Goal: Transaction & Acquisition: Purchase product/service

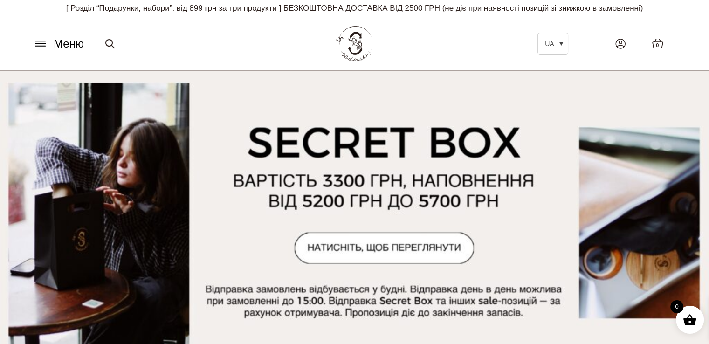
click at [41, 44] on icon at bounding box center [40, 44] width 10 height 0
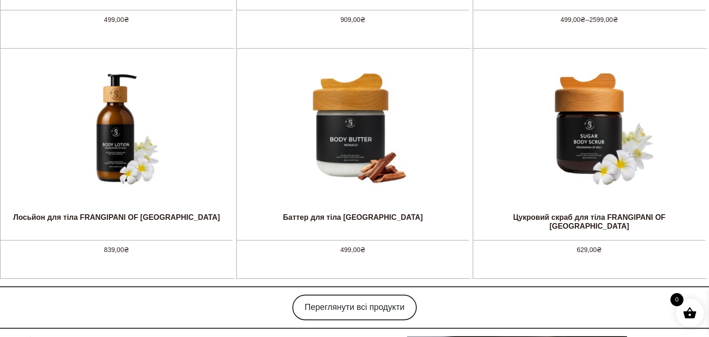
scroll to position [962, 0]
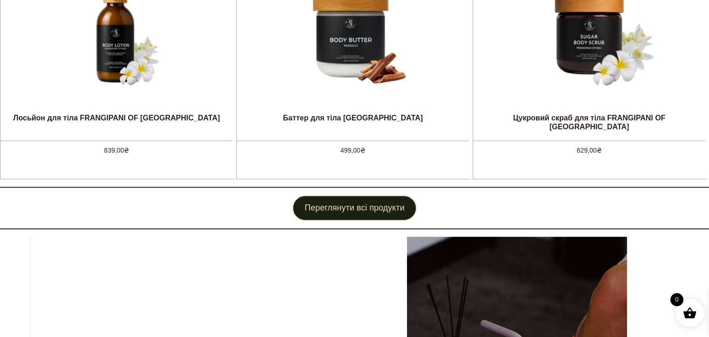
click at [390, 206] on link "Переглянути всі продукти" at bounding box center [354, 208] width 124 height 26
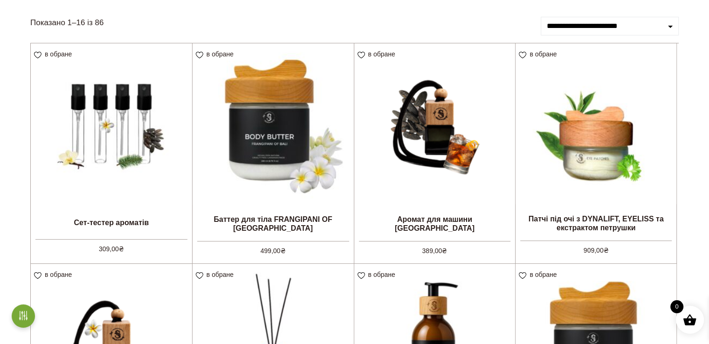
scroll to position [133, 0]
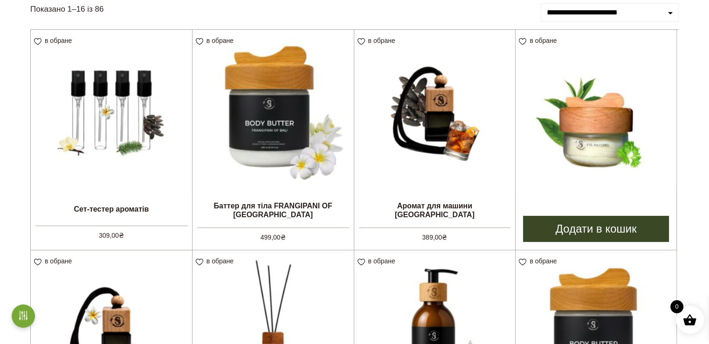
click at [612, 116] on img at bounding box center [596, 110] width 161 height 161
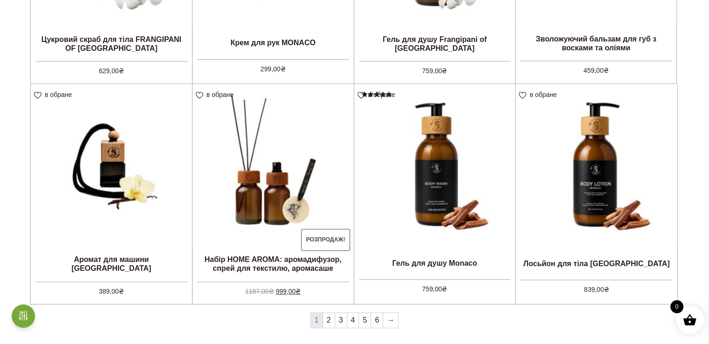
scroll to position [752, 0]
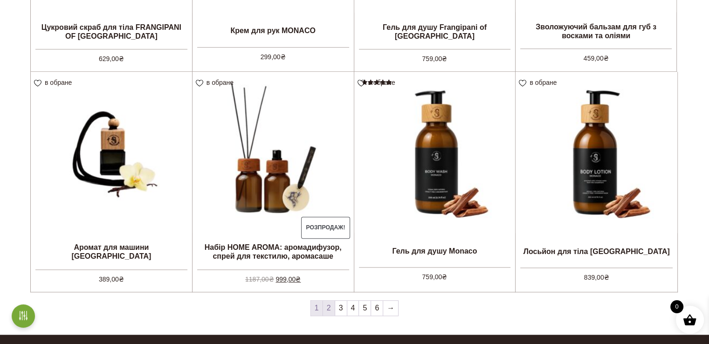
click at [329, 309] on link "2" at bounding box center [329, 308] width 12 height 15
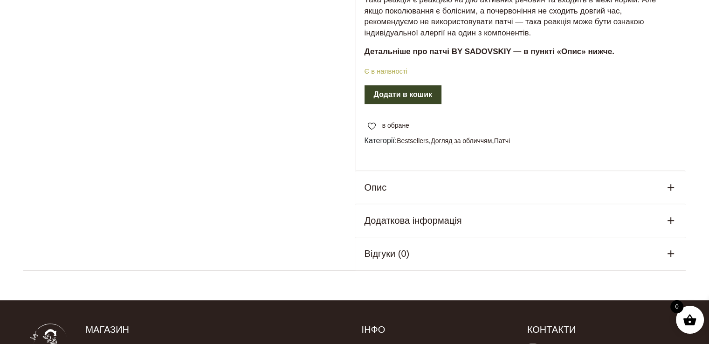
scroll to position [423, 0]
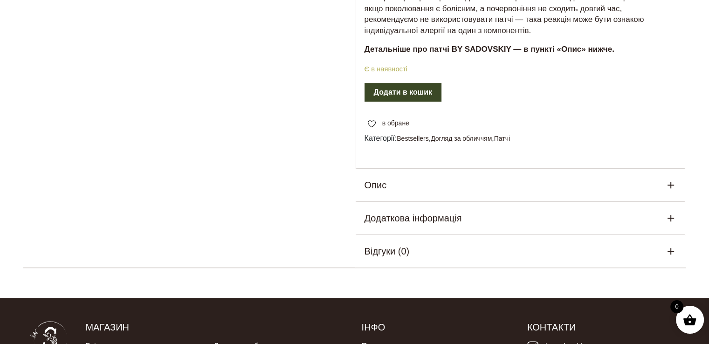
click at [673, 188] on icon at bounding box center [670, 185] width 7 height 7
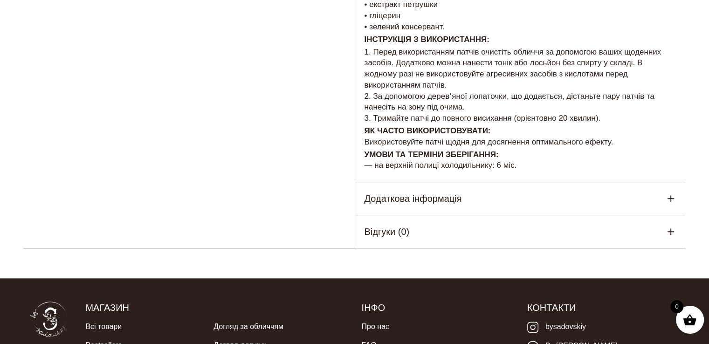
scroll to position [695, 0]
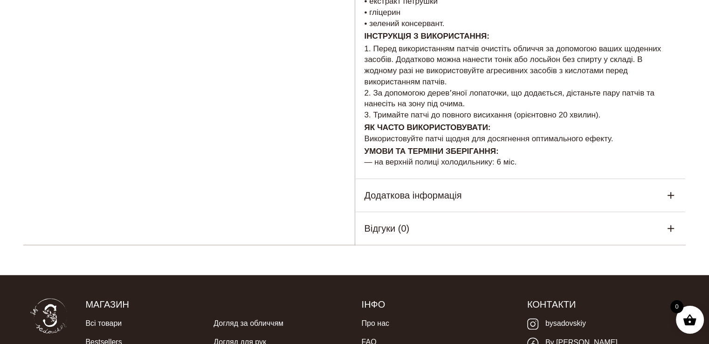
click at [671, 201] on icon at bounding box center [670, 195] width 11 height 11
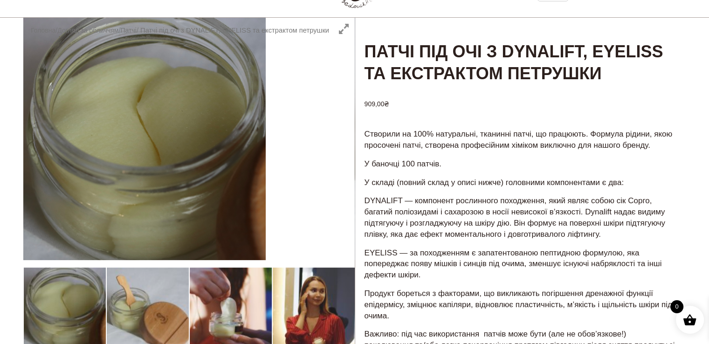
scroll to position [42, 0]
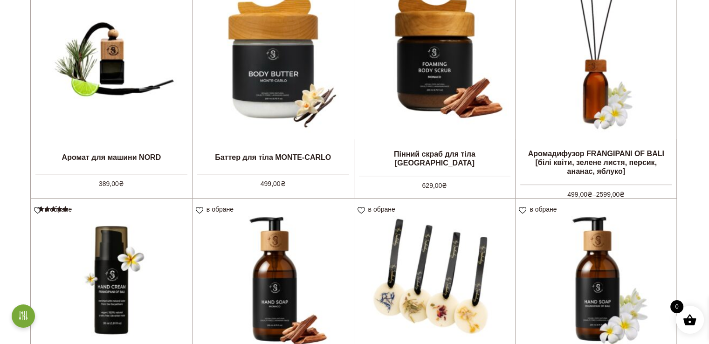
scroll to position [192, 0]
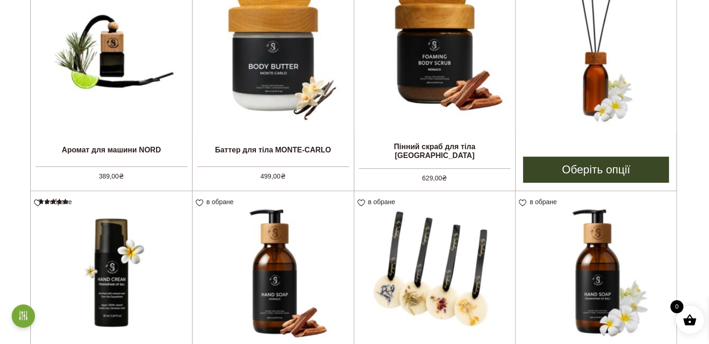
click at [592, 81] on img at bounding box center [596, 51] width 161 height 161
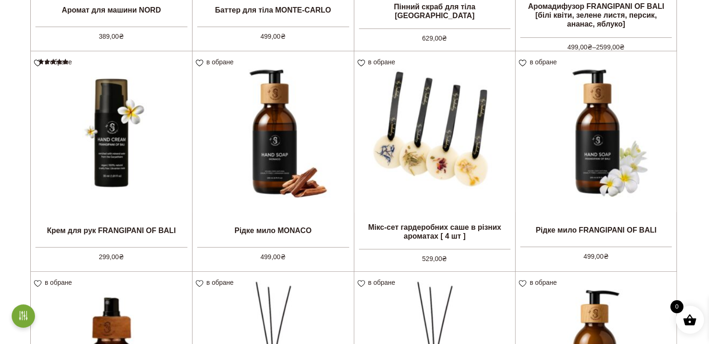
scroll to position [378, 0]
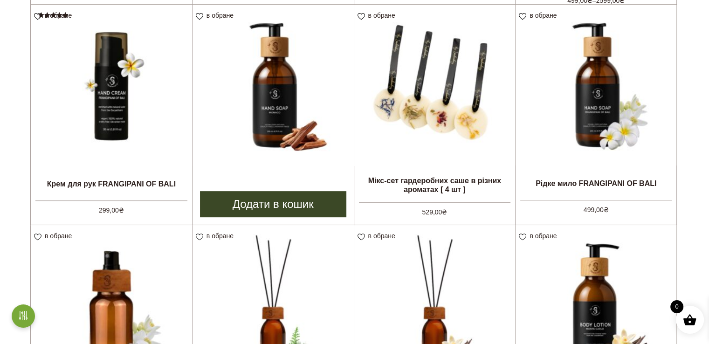
click at [278, 90] on img at bounding box center [272, 85] width 161 height 161
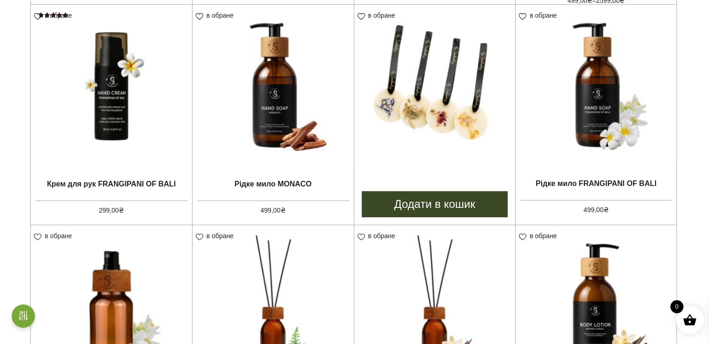
click at [449, 114] on img at bounding box center [434, 85] width 161 height 161
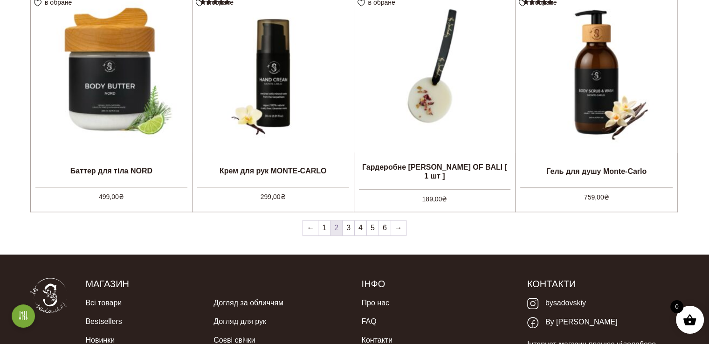
scroll to position [834, 0]
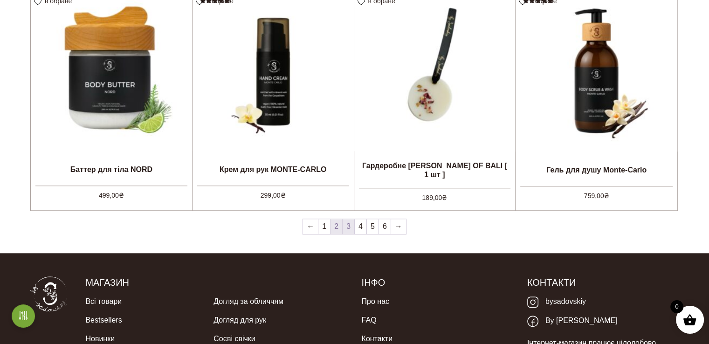
click at [346, 225] on link "3" at bounding box center [349, 226] width 12 height 15
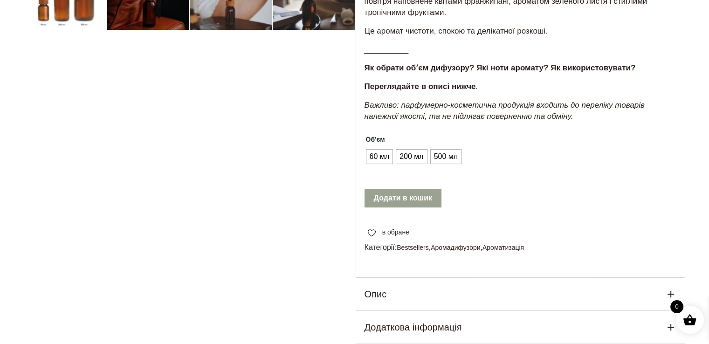
scroll to position [466, 0]
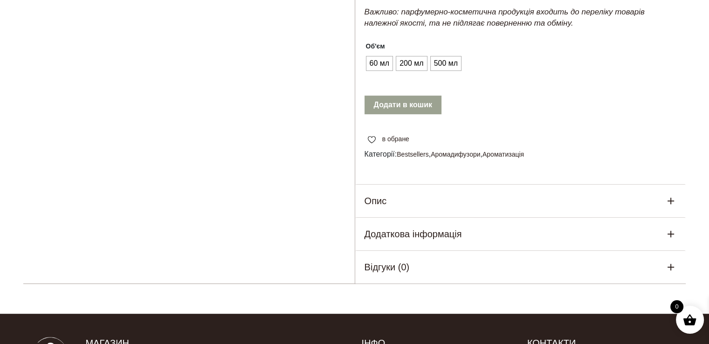
click at [667, 206] on icon at bounding box center [670, 200] width 11 height 11
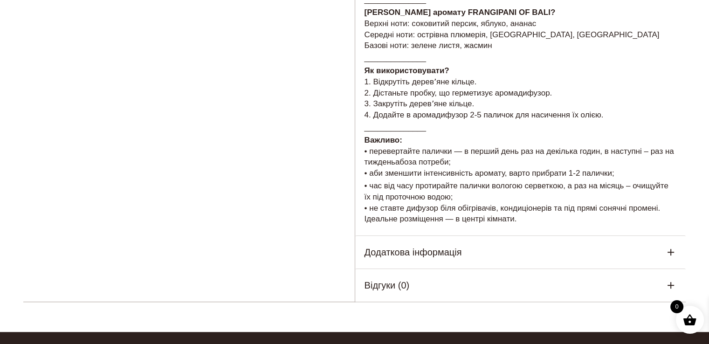
scroll to position [865, 0]
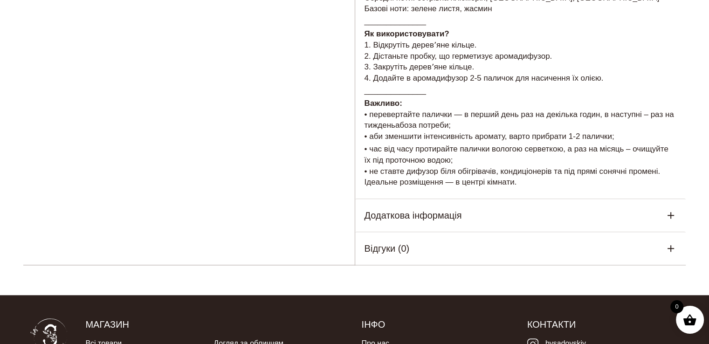
click at [671, 219] on icon at bounding box center [670, 215] width 7 height 7
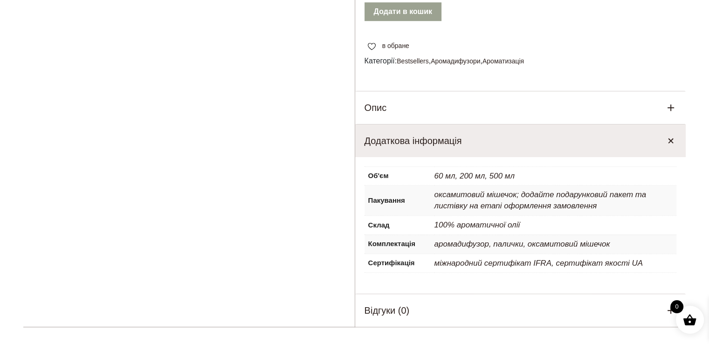
scroll to position [419, 0]
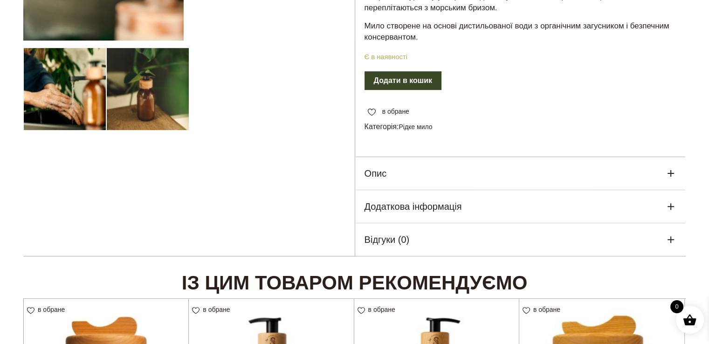
scroll to position [286, 0]
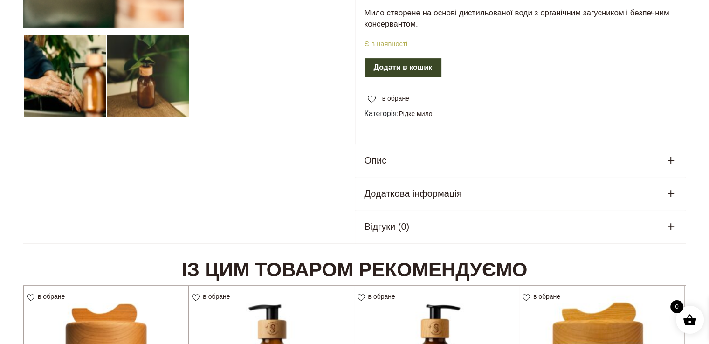
click at [661, 187] on div "Додаткова інформація" at bounding box center [520, 193] width 331 height 33
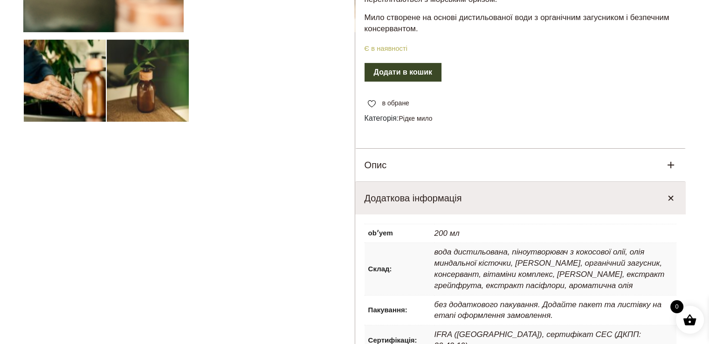
scroll to position [275, 0]
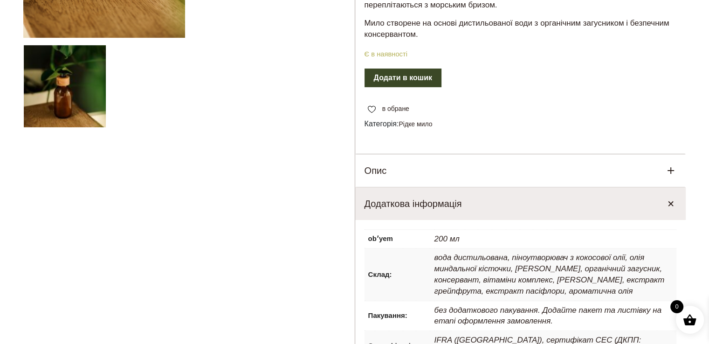
click at [671, 169] on icon at bounding box center [670, 170] width 11 height 11
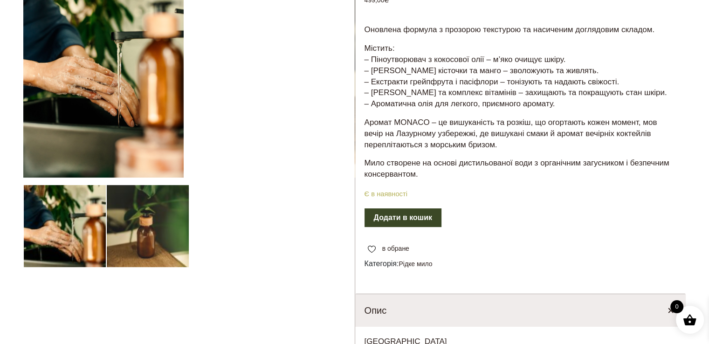
scroll to position [89, 0]
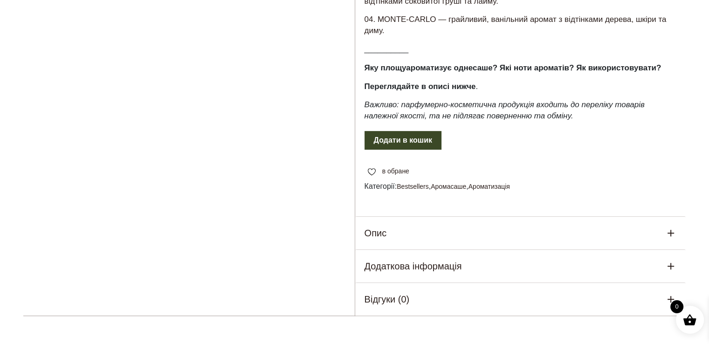
scroll to position [469, 0]
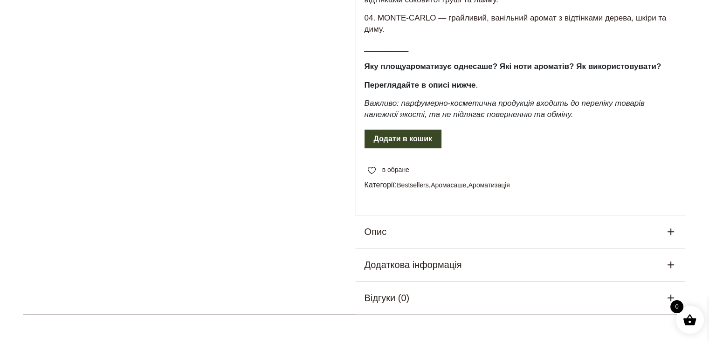
click at [668, 259] on icon at bounding box center [670, 264] width 11 height 11
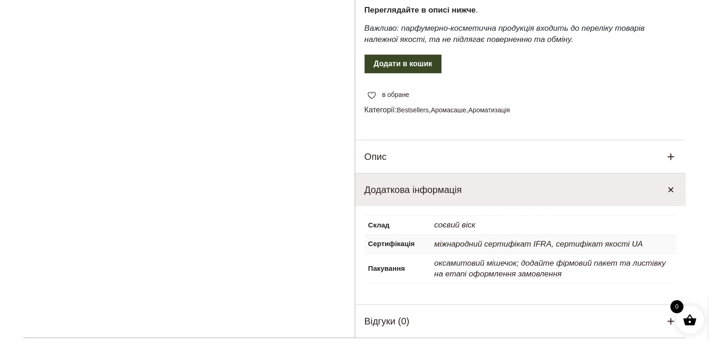
scroll to position [536, 0]
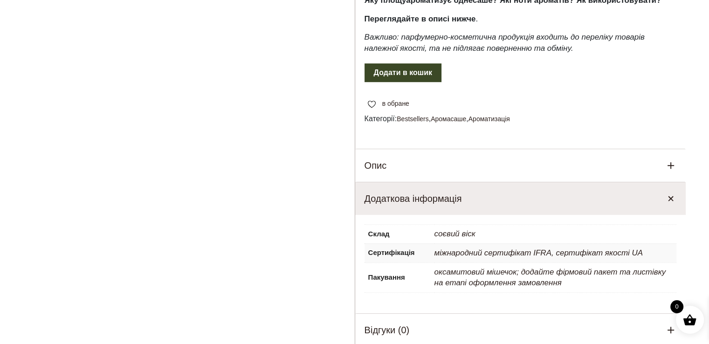
click at [597, 153] on div "Опис" at bounding box center [520, 165] width 331 height 33
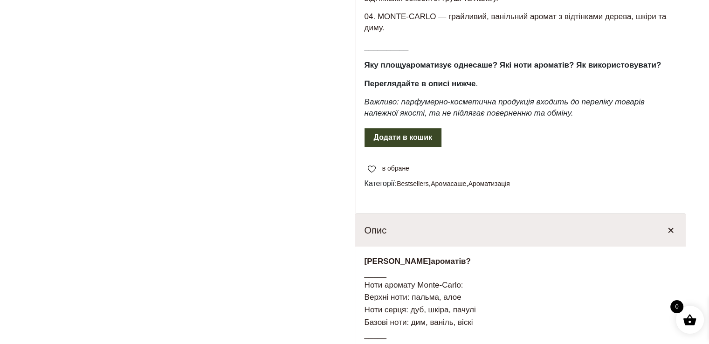
scroll to position [449, 0]
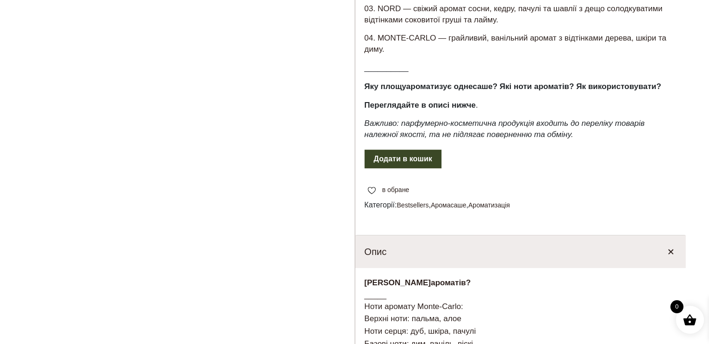
click at [429, 151] on button "Додати в кошик" at bounding box center [402, 159] width 77 height 19
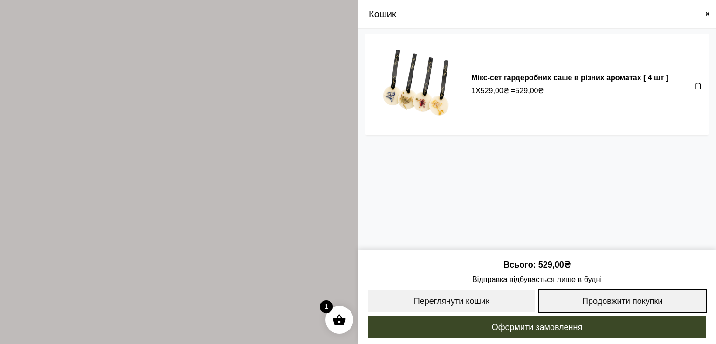
click at [625, 301] on link "Продовжити покупки" at bounding box center [622, 301] width 169 height 24
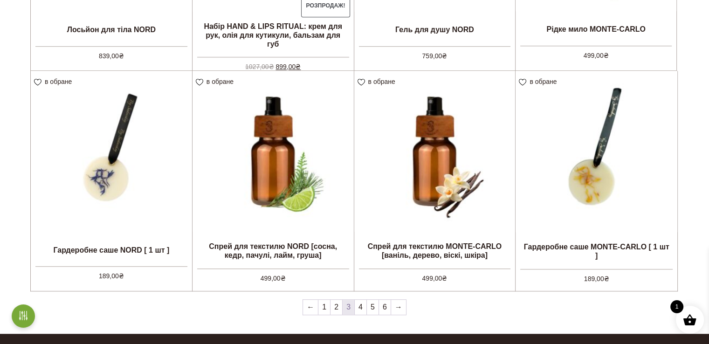
scroll to position [755, 0]
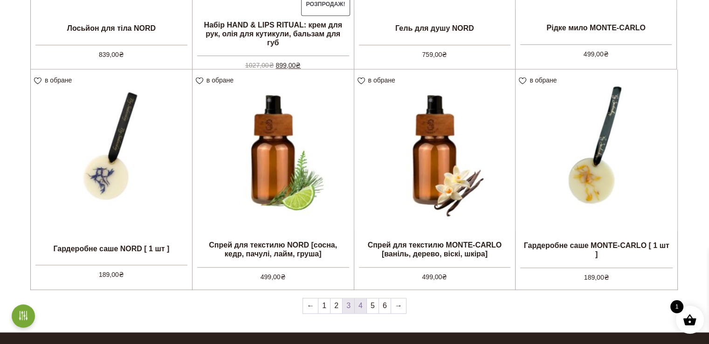
click at [362, 304] on link "4" at bounding box center [361, 305] width 12 height 15
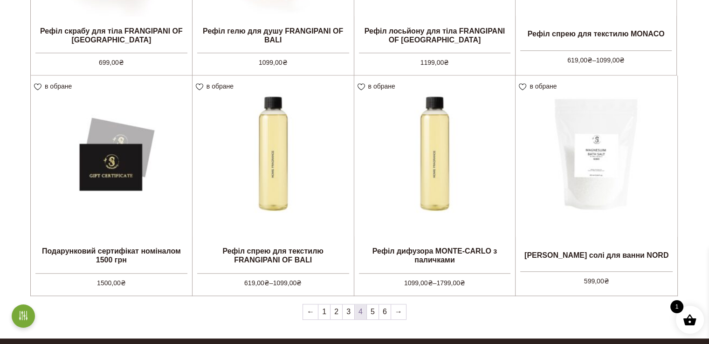
scroll to position [751, 0]
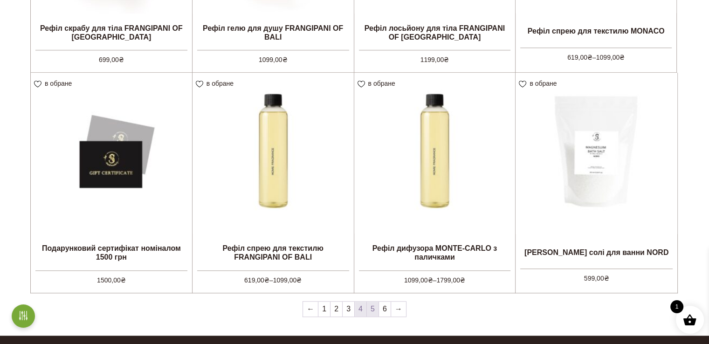
click at [373, 310] on link "5" at bounding box center [373, 309] width 12 height 15
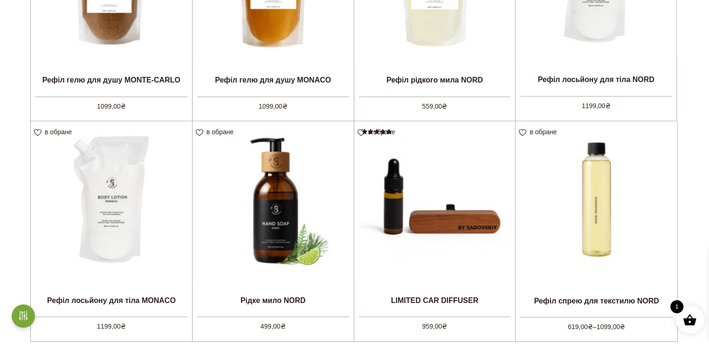
scroll to position [749, 0]
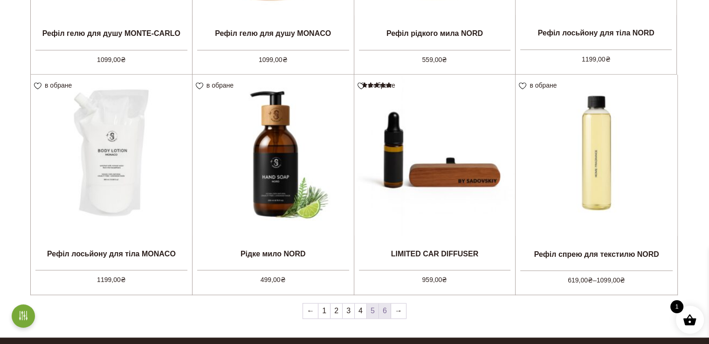
click at [383, 312] on link "6" at bounding box center [385, 310] width 12 height 15
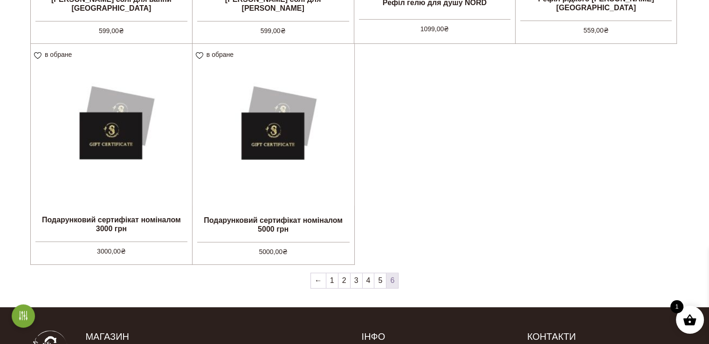
scroll to position [359, 0]
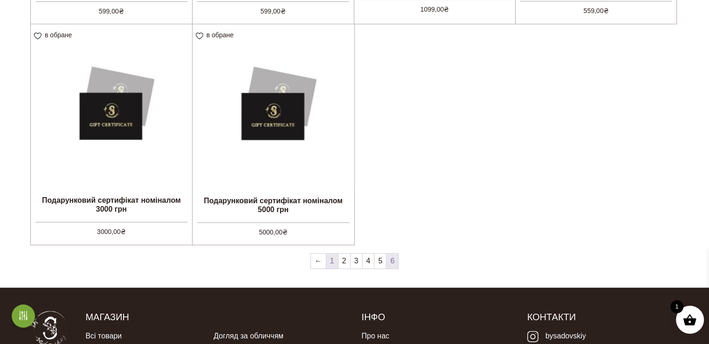
click at [332, 260] on link "1" at bounding box center [332, 261] width 12 height 15
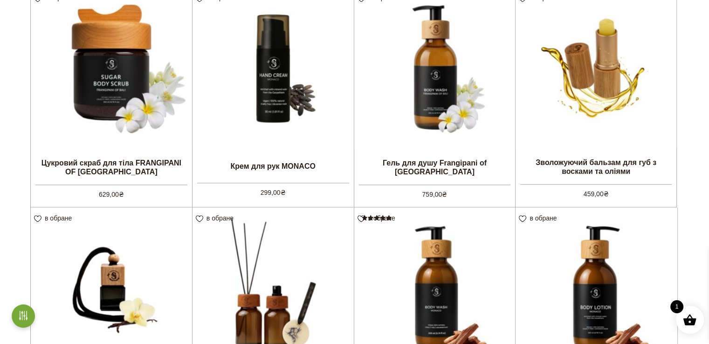
scroll to position [570, 0]
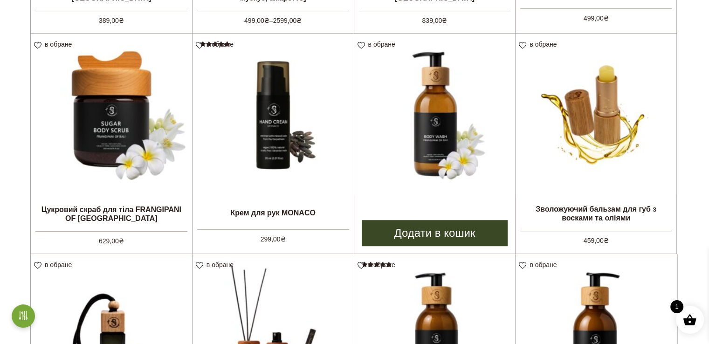
click at [436, 145] on img at bounding box center [434, 114] width 161 height 161
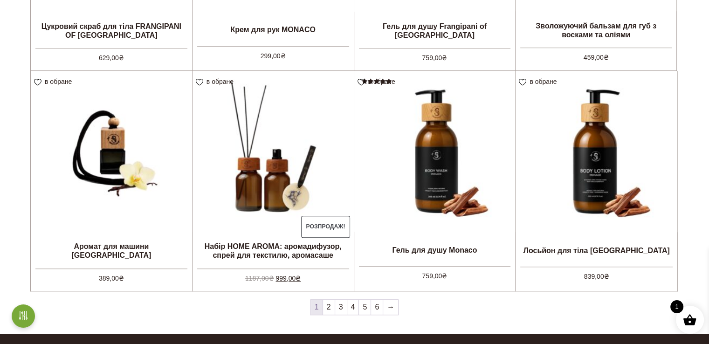
scroll to position [846, 0]
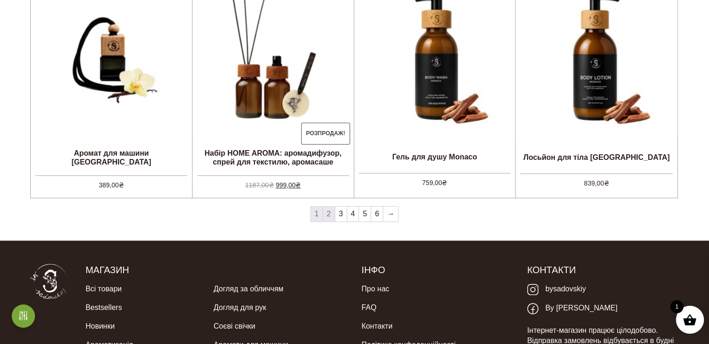
click at [328, 215] on link "2" at bounding box center [329, 213] width 12 height 15
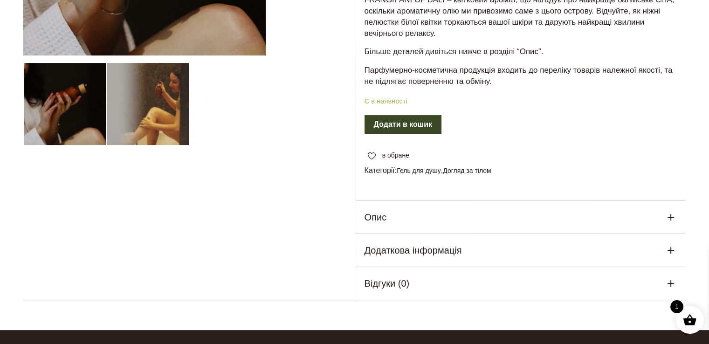
scroll to position [261, 0]
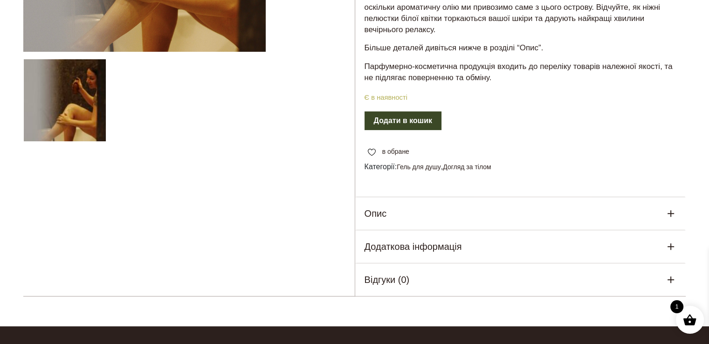
click at [650, 218] on div "Опис" at bounding box center [520, 213] width 331 height 33
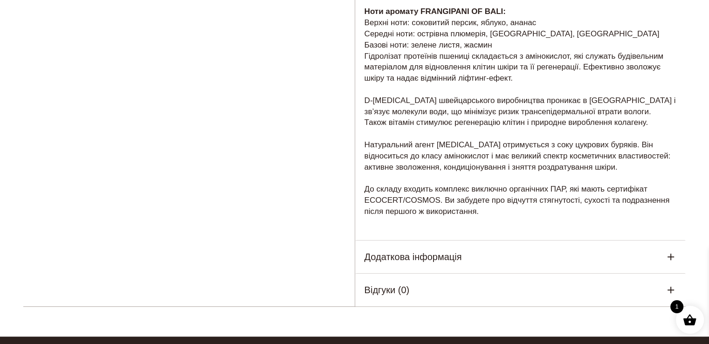
scroll to position [541, 0]
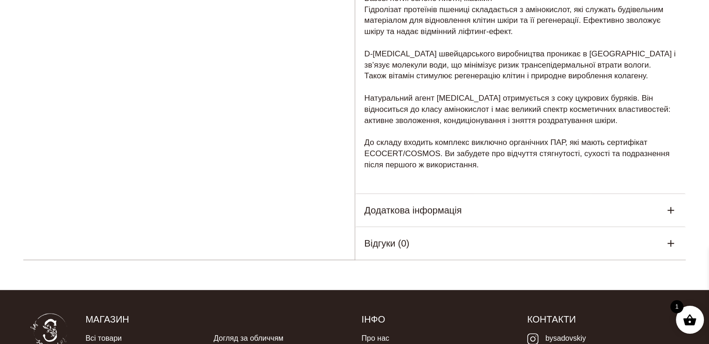
click at [656, 215] on div "Додаткова інформація" at bounding box center [520, 210] width 331 height 33
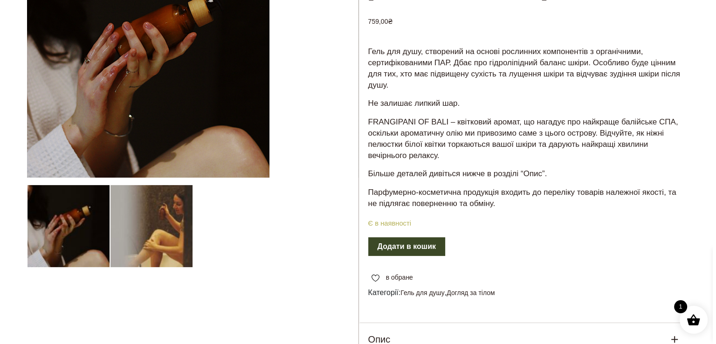
scroll to position [142, 0]
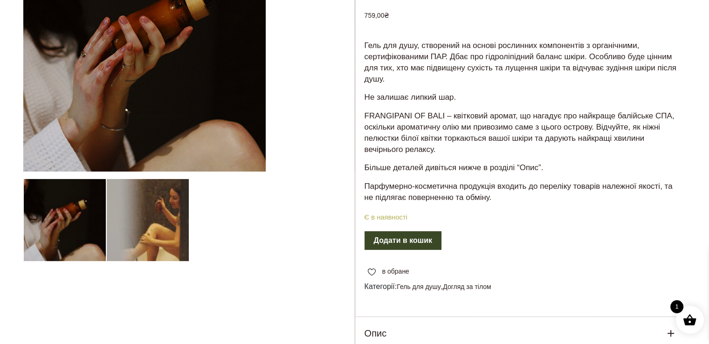
click at [416, 240] on button "Додати в кошик" at bounding box center [402, 240] width 77 height 19
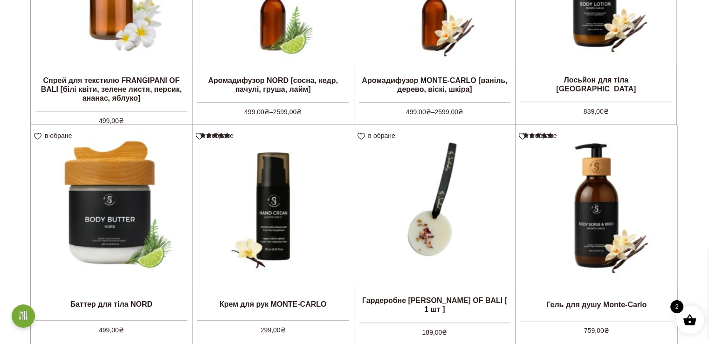
scroll to position [746, 0]
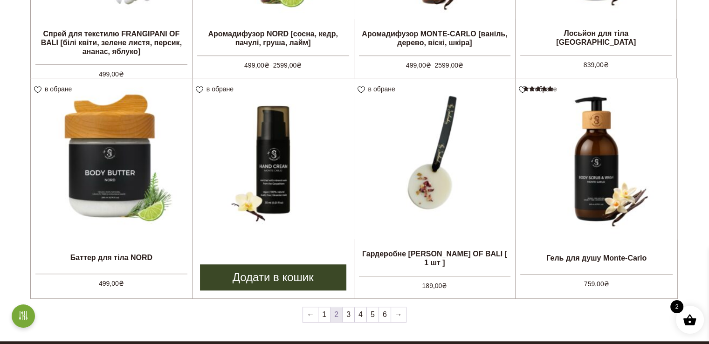
click at [275, 183] on img at bounding box center [272, 158] width 161 height 161
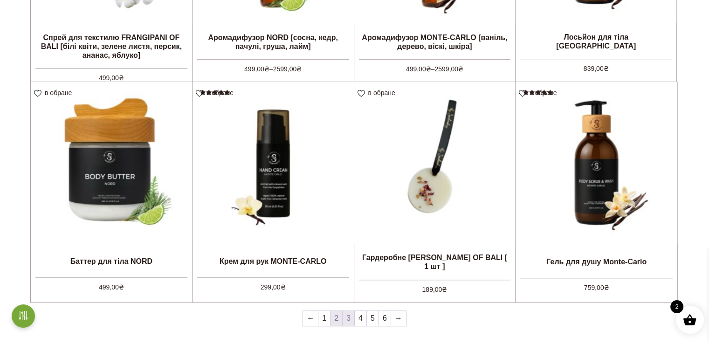
click at [349, 319] on link "3" at bounding box center [349, 318] width 12 height 15
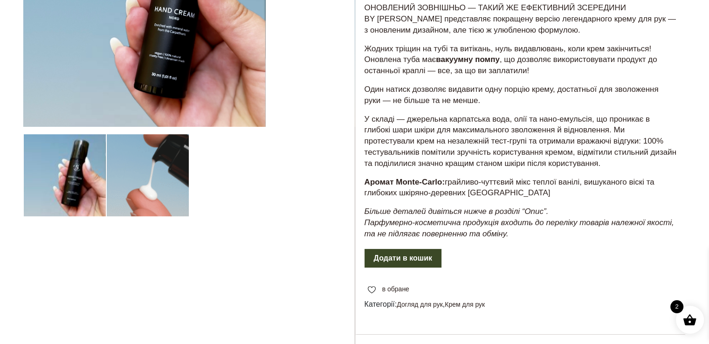
scroll to position [373, 0]
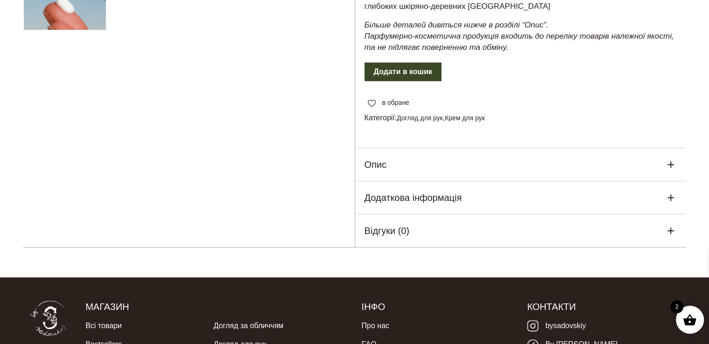
click at [398, 172] on div "Опис" at bounding box center [520, 164] width 331 height 33
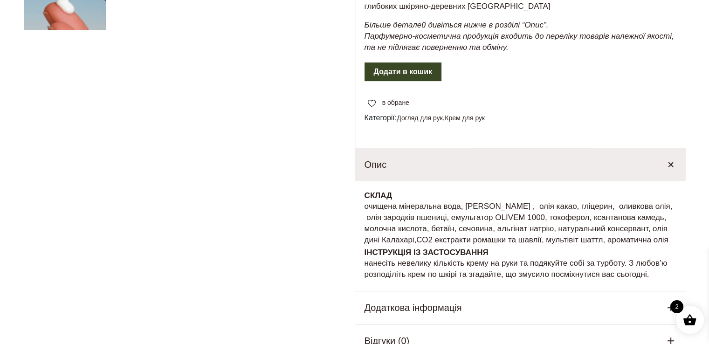
scroll to position [419, 0]
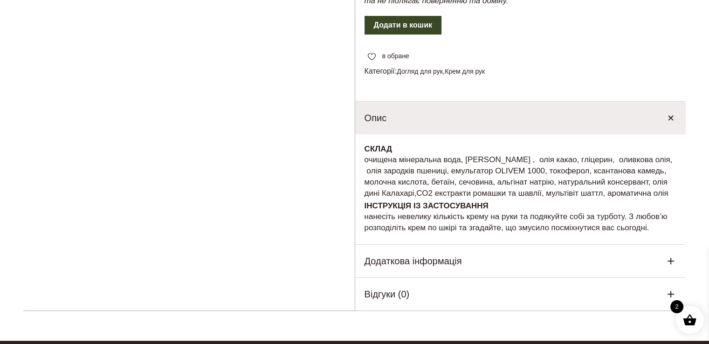
click at [393, 267] on h5 "Додаткова інформація" at bounding box center [412, 261] width 97 height 14
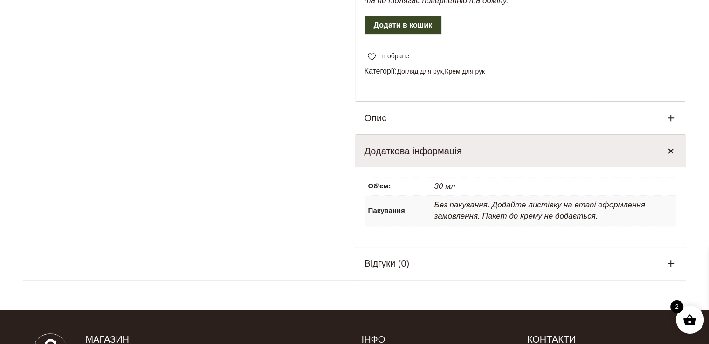
click at [373, 106] on div "Опис" at bounding box center [520, 118] width 331 height 33
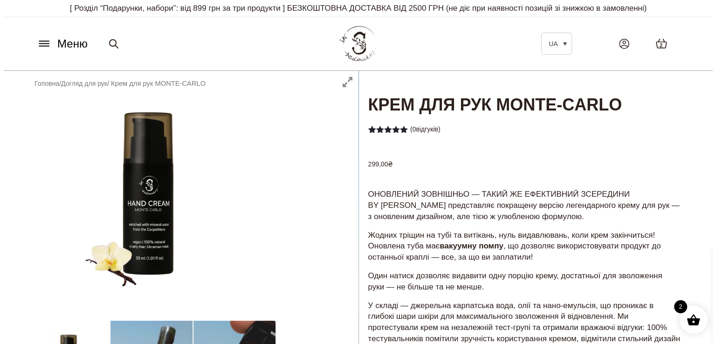
scroll to position [186, 0]
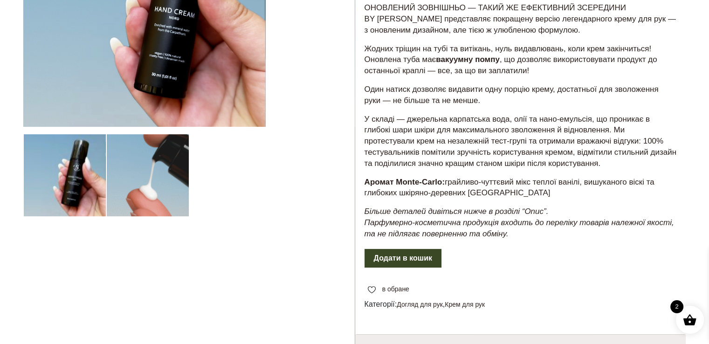
click at [426, 258] on button "Додати в кошик" at bounding box center [402, 258] width 77 height 19
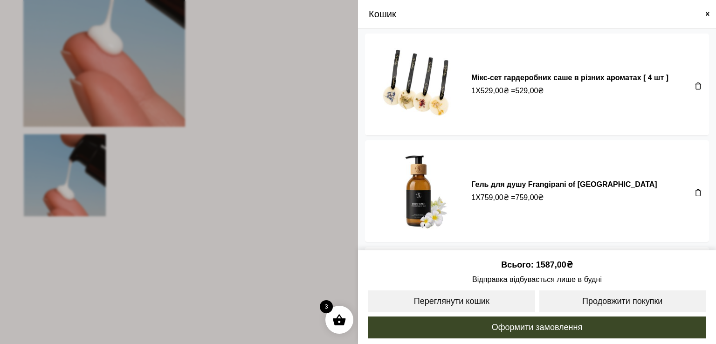
scroll to position [100, 0]
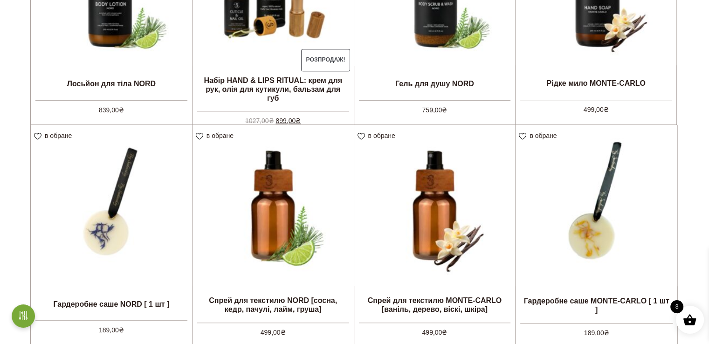
scroll to position [746, 0]
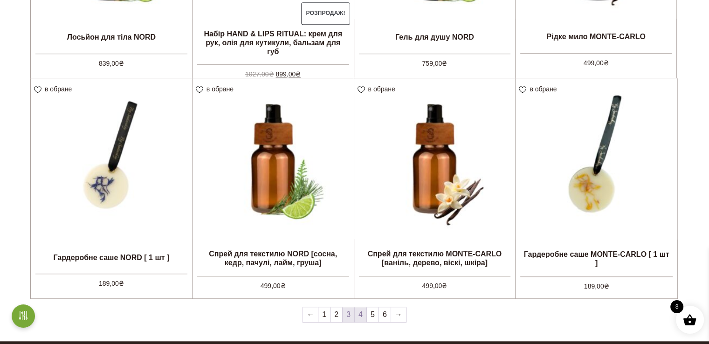
click at [364, 316] on link "4" at bounding box center [361, 314] width 12 height 15
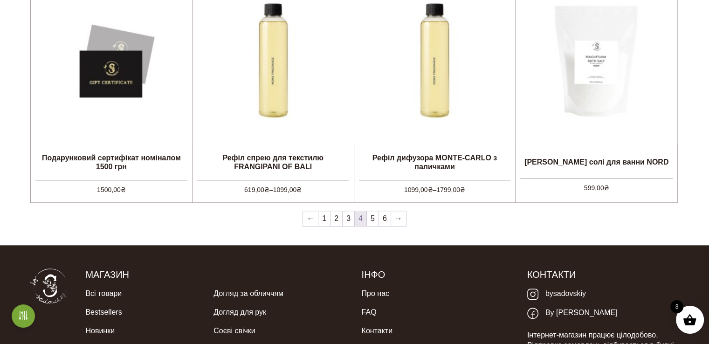
scroll to position [857, 0]
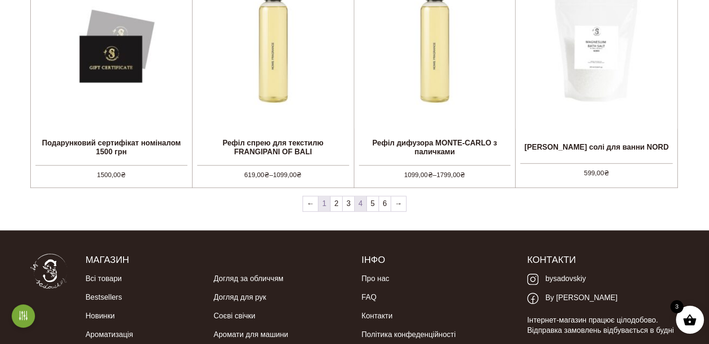
click at [322, 204] on link "1" at bounding box center [324, 203] width 12 height 15
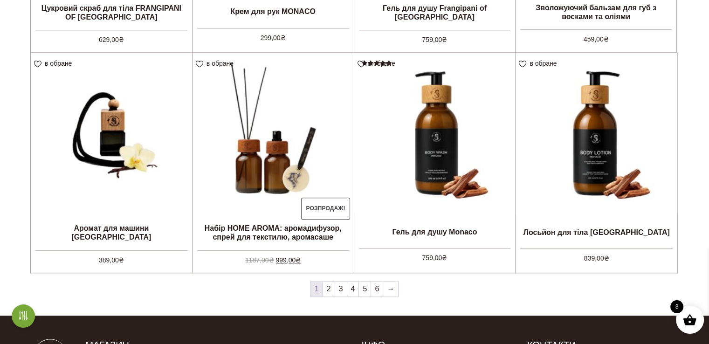
scroll to position [779, 0]
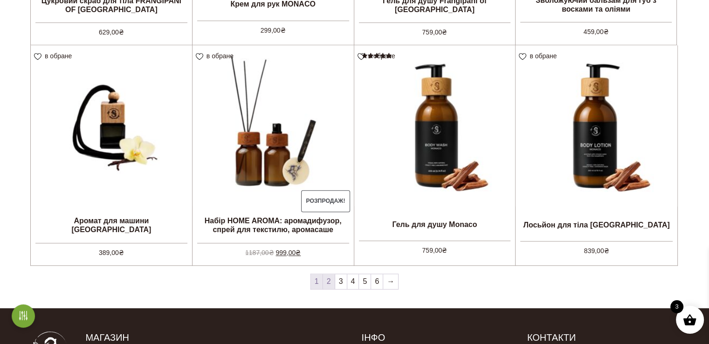
click at [329, 284] on link "2" at bounding box center [329, 281] width 12 height 15
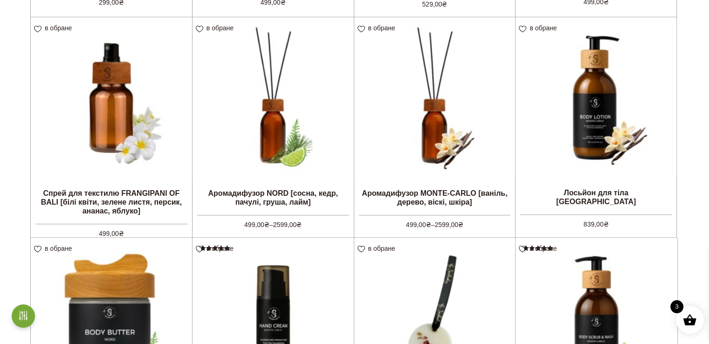
scroll to position [579, 0]
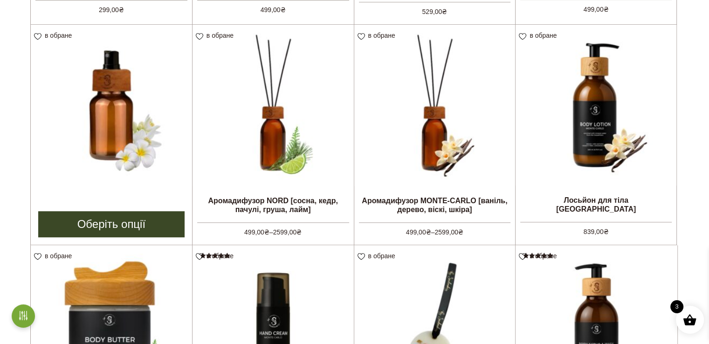
click at [117, 136] on img at bounding box center [111, 105] width 161 height 161
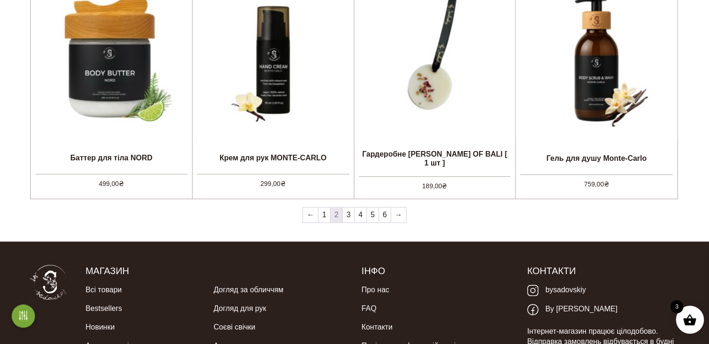
scroll to position [852, 0]
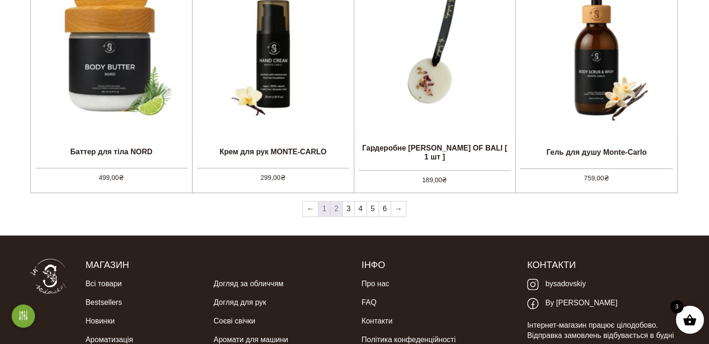
click at [325, 207] on link "1" at bounding box center [324, 208] width 12 height 15
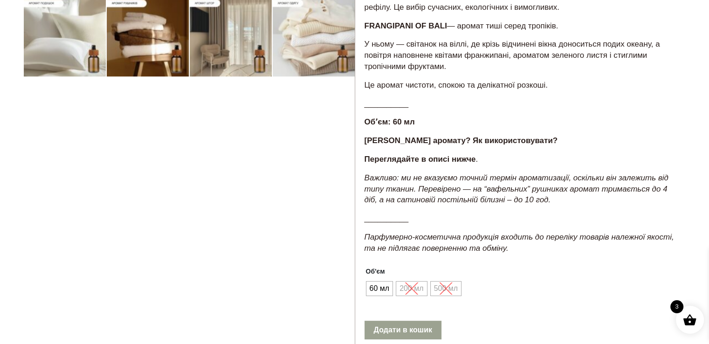
scroll to position [466, 0]
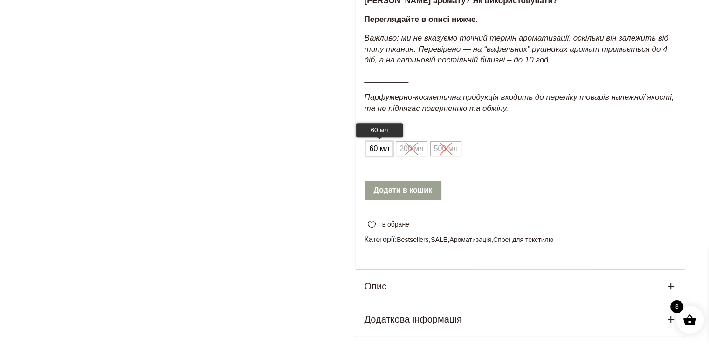
click at [376, 156] on span "60 мл" at bounding box center [379, 148] width 25 height 15
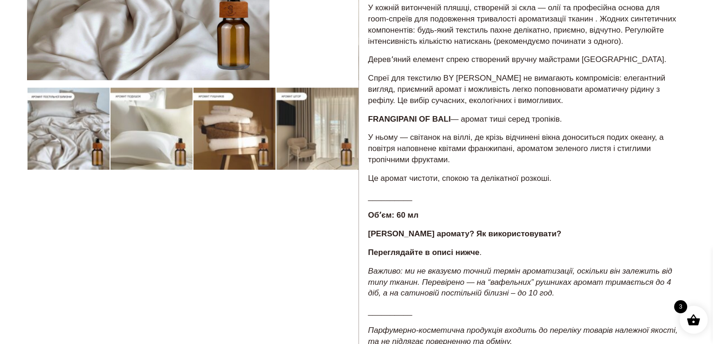
scroll to position [419, 0]
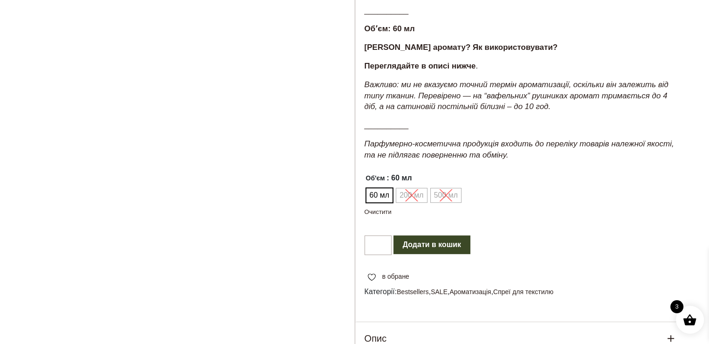
click at [430, 254] on button "Додати в кошик" at bounding box center [431, 244] width 77 height 19
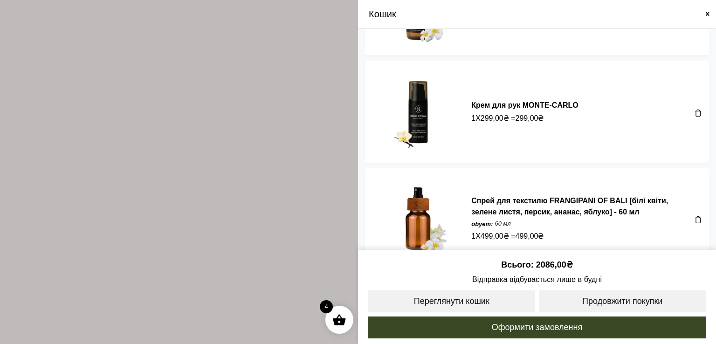
scroll to position [206, 0]
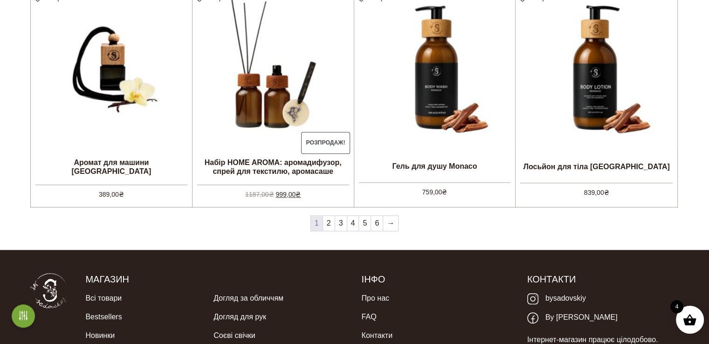
scroll to position [859, 0]
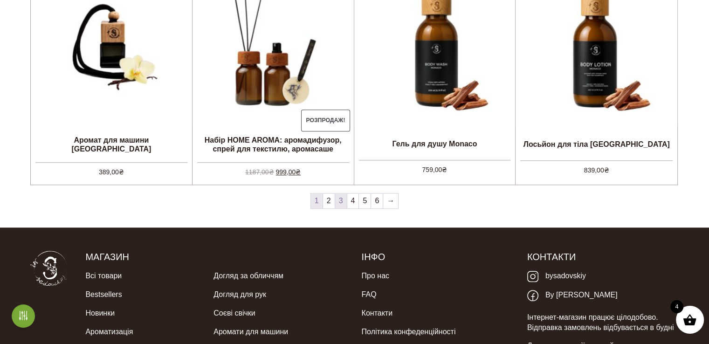
click at [341, 200] on link "3" at bounding box center [341, 200] width 12 height 15
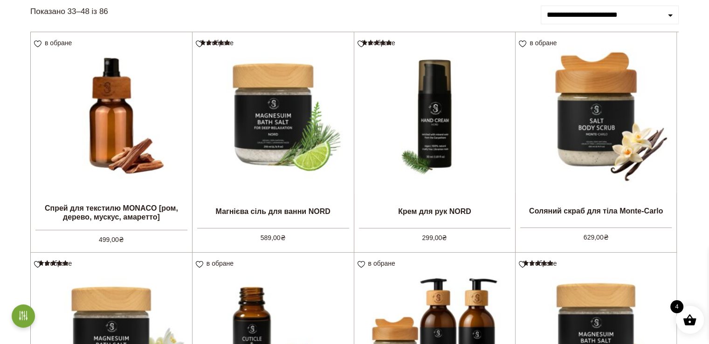
scroll to position [156, 0]
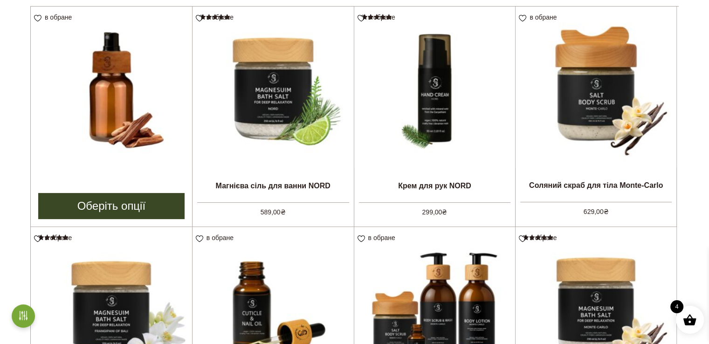
click at [108, 105] on img at bounding box center [111, 87] width 161 height 161
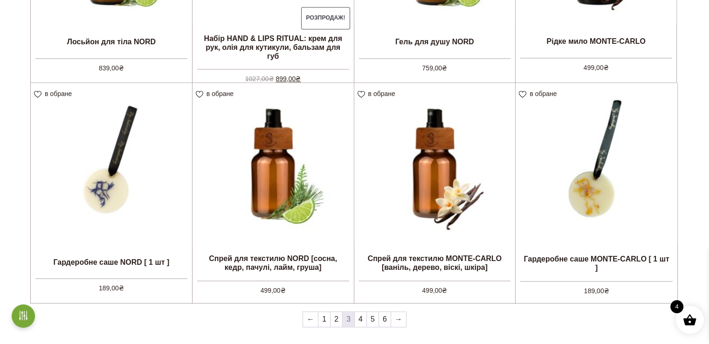
scroll to position [772, 0]
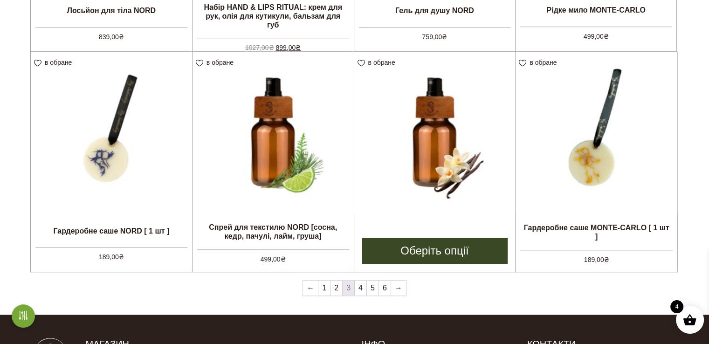
click at [441, 113] on img at bounding box center [434, 132] width 161 height 161
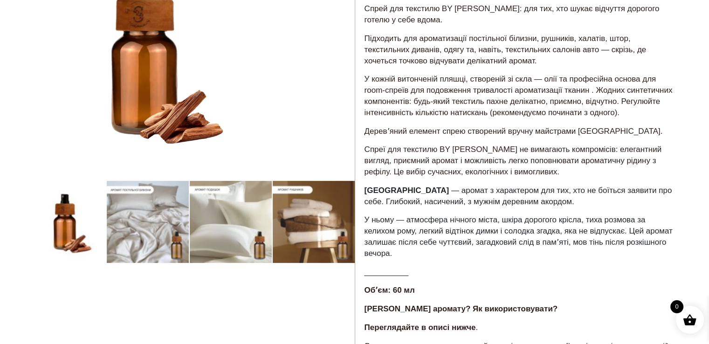
scroll to position [280, 0]
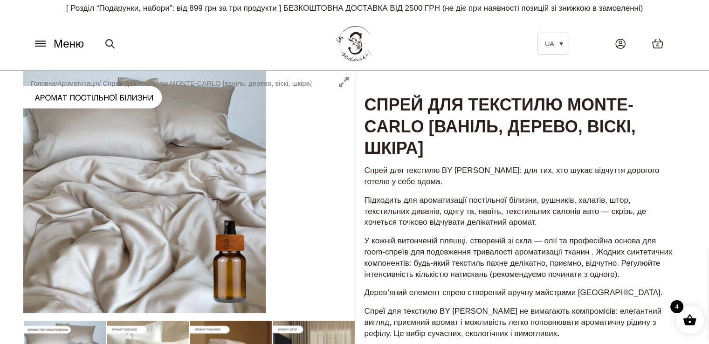
click at [656, 42] on span "4" at bounding box center [657, 45] width 3 height 8
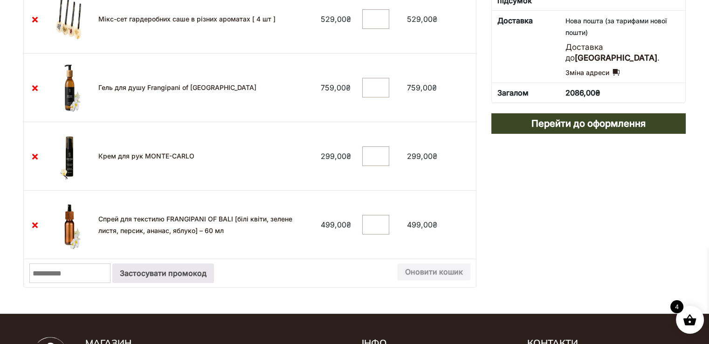
scroll to position [280, 0]
